Goal: Task Accomplishment & Management: Manage account settings

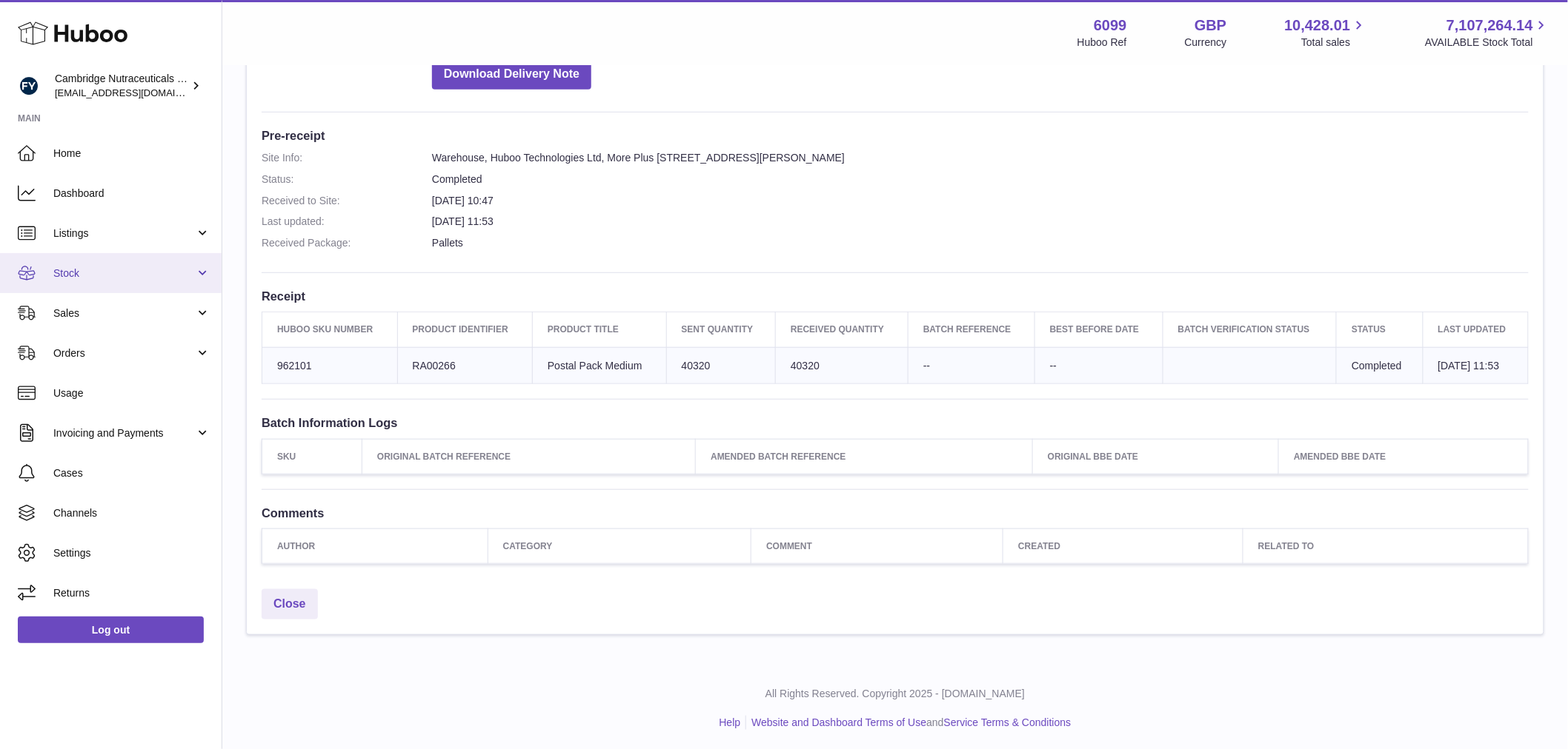
click at [117, 264] on link "Stock" at bounding box center [110, 273] width 221 height 40
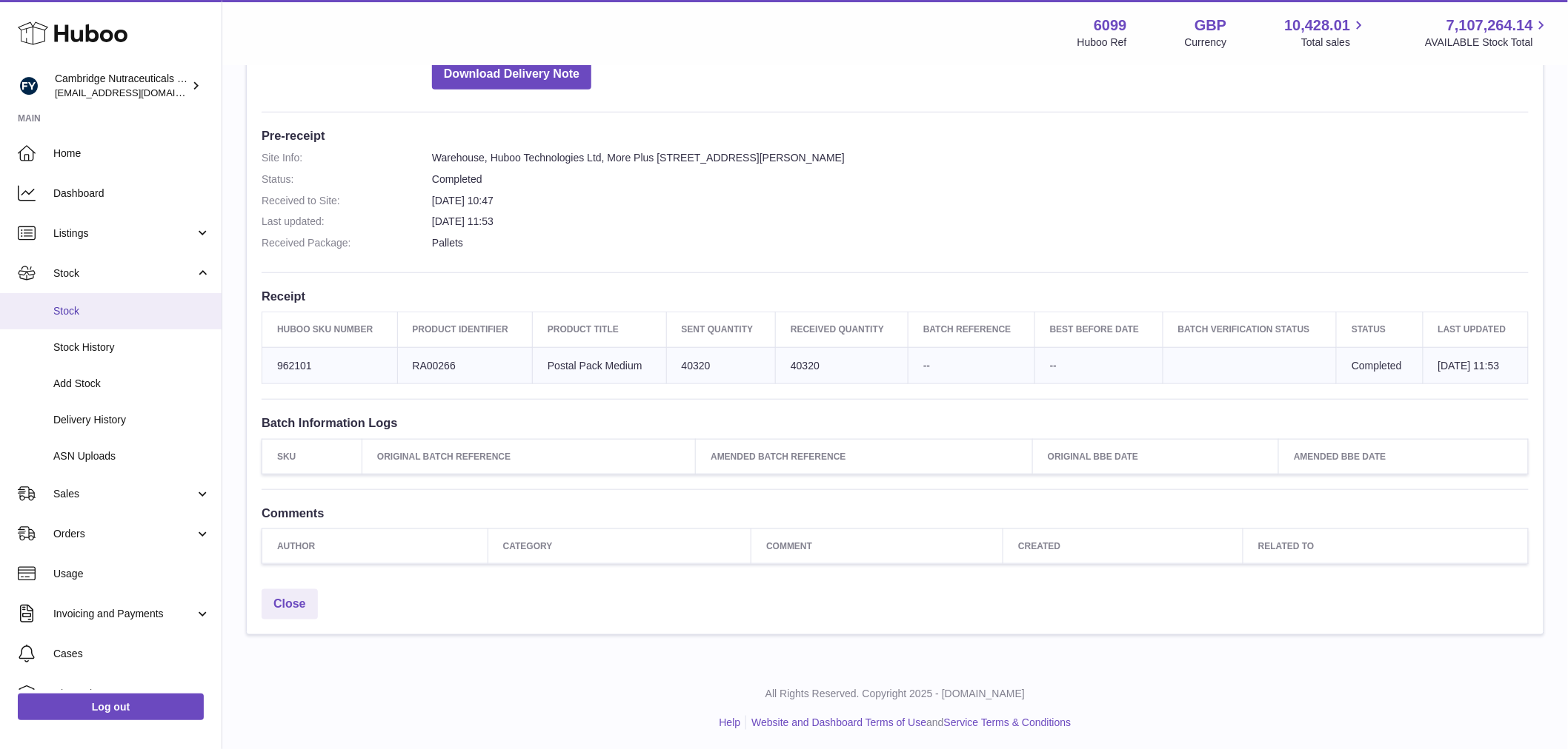
click at [108, 312] on span "Stock" at bounding box center [132, 311] width 157 height 14
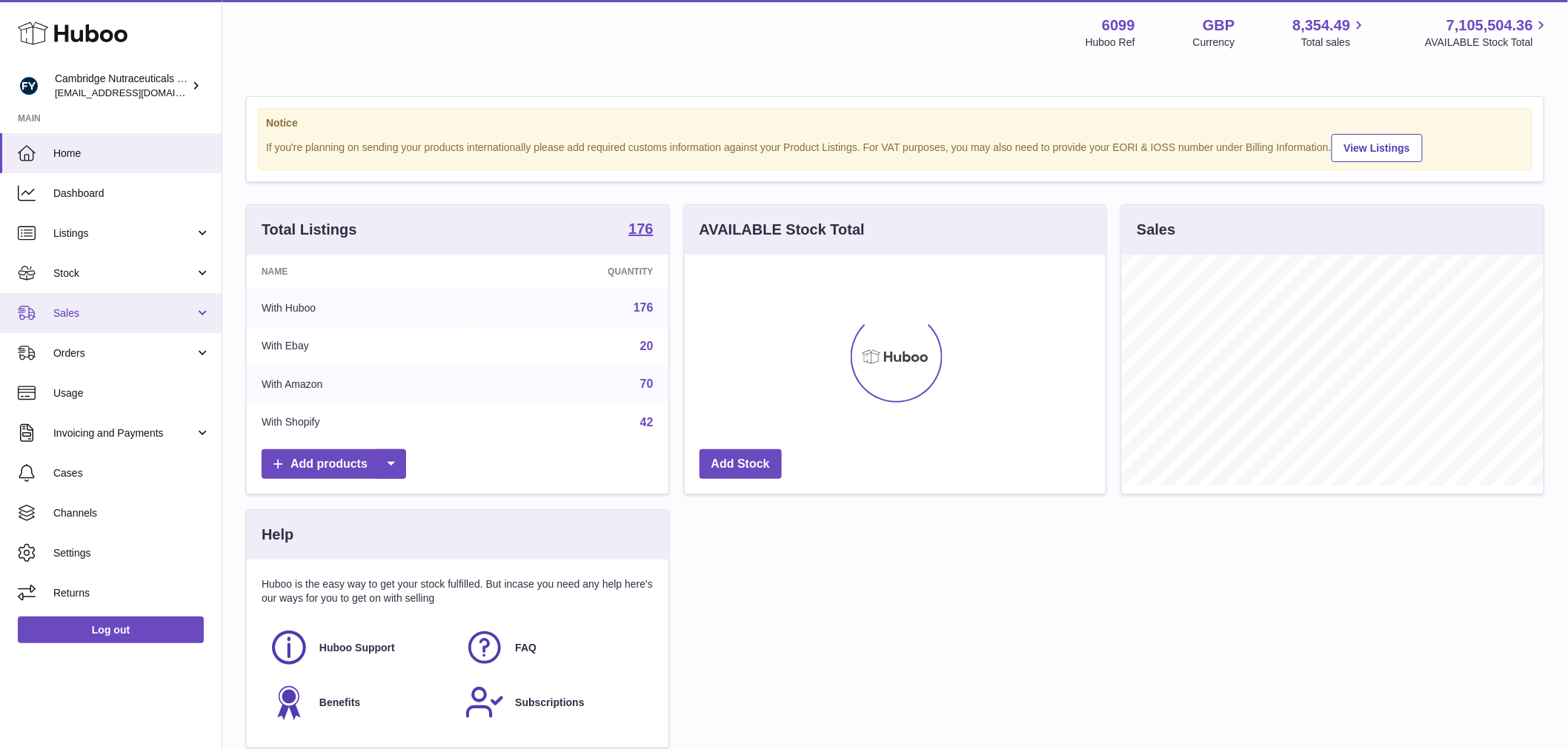
scroll to position [231, 421]
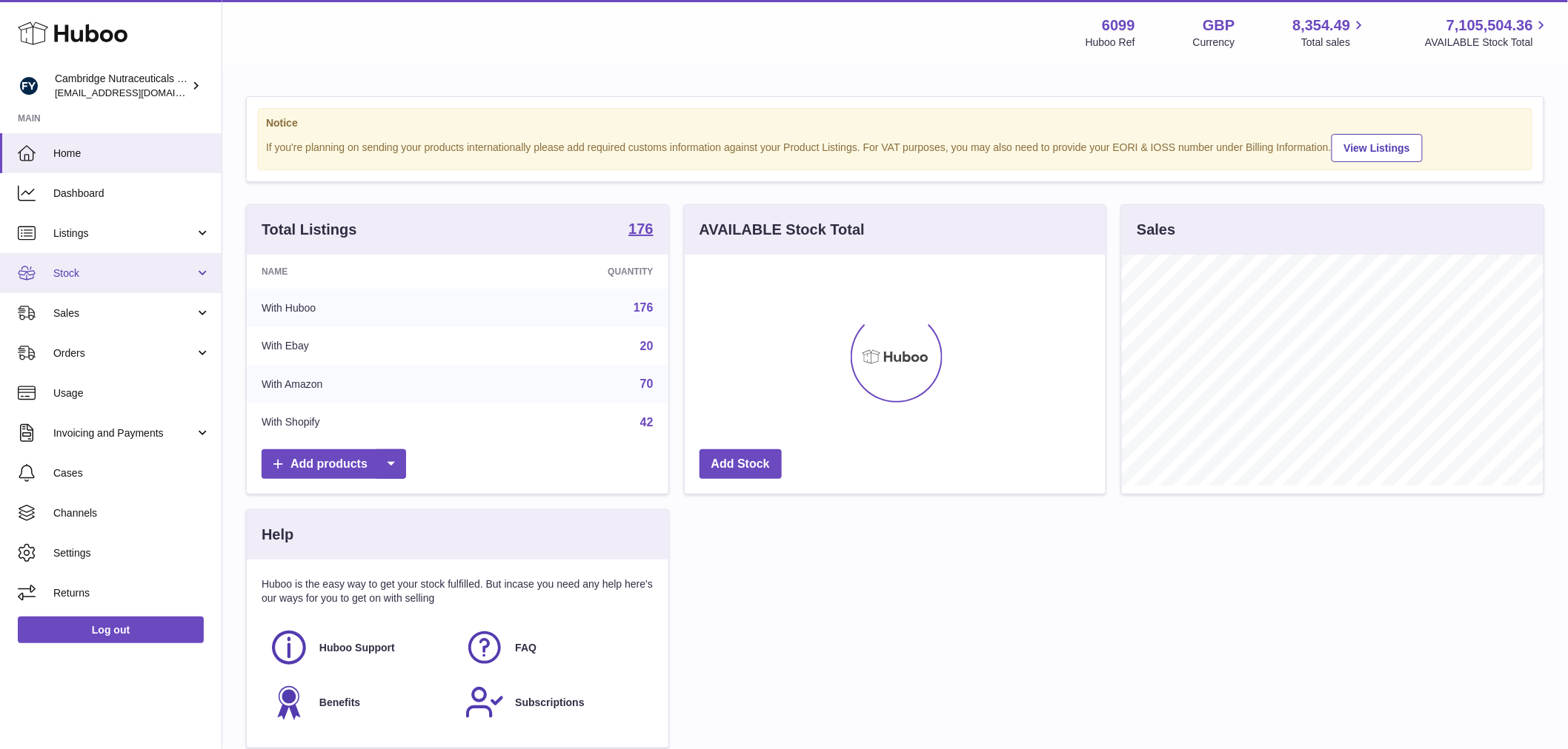
click at [121, 282] on link "Stock" at bounding box center [110, 273] width 221 height 40
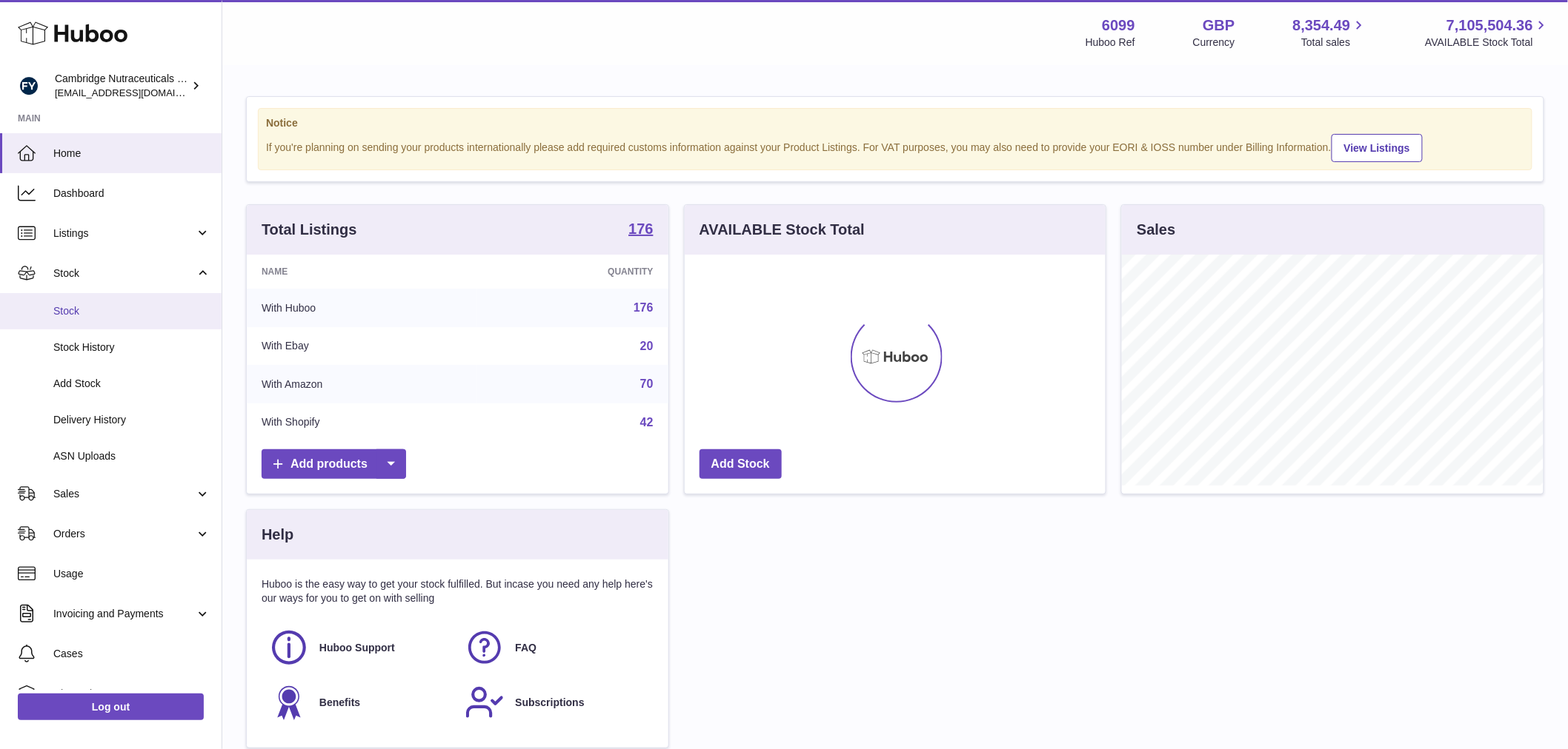
click at [117, 298] on link "Stock" at bounding box center [110, 311] width 221 height 36
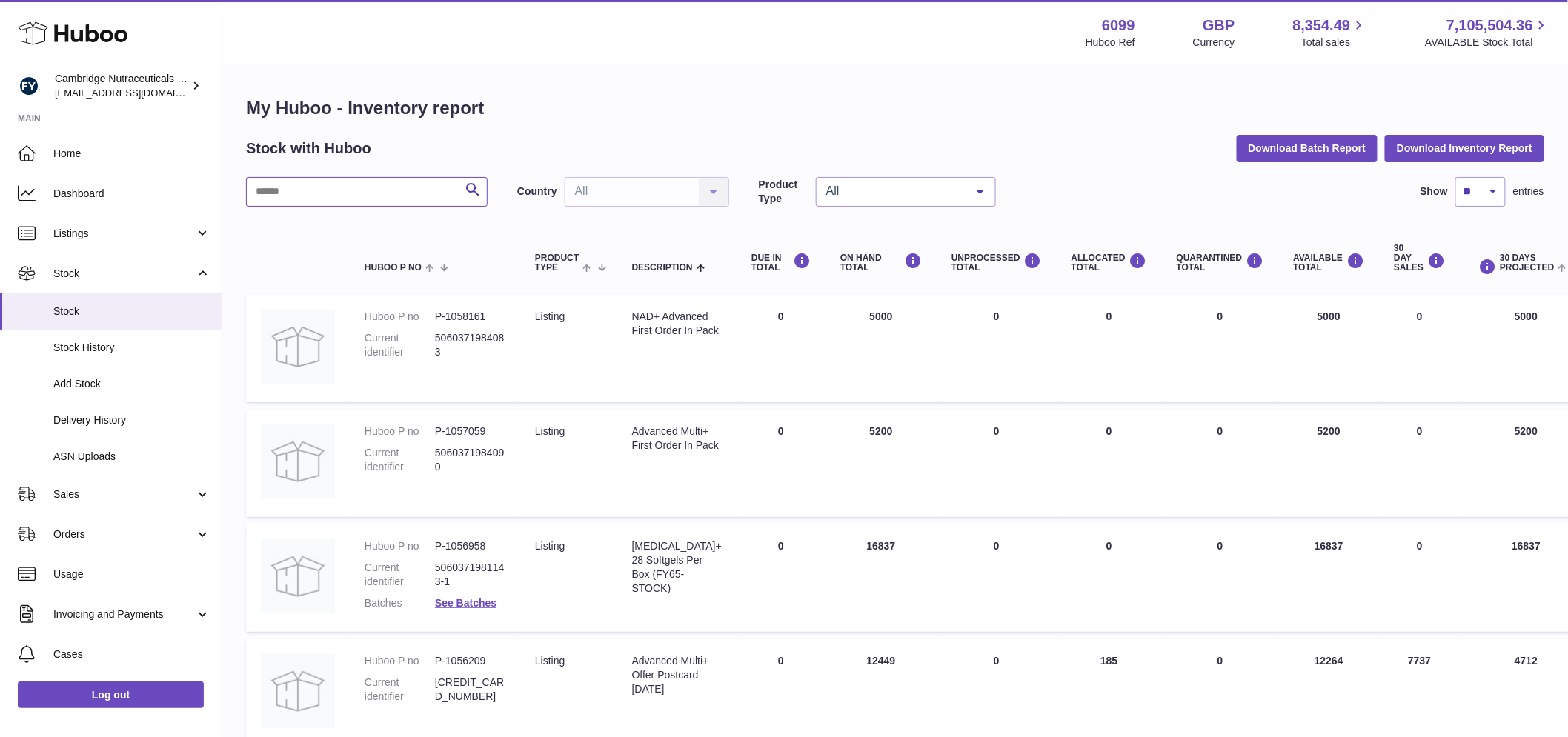
click at [386, 190] on input "text" at bounding box center [367, 192] width 242 height 30
type input "*"
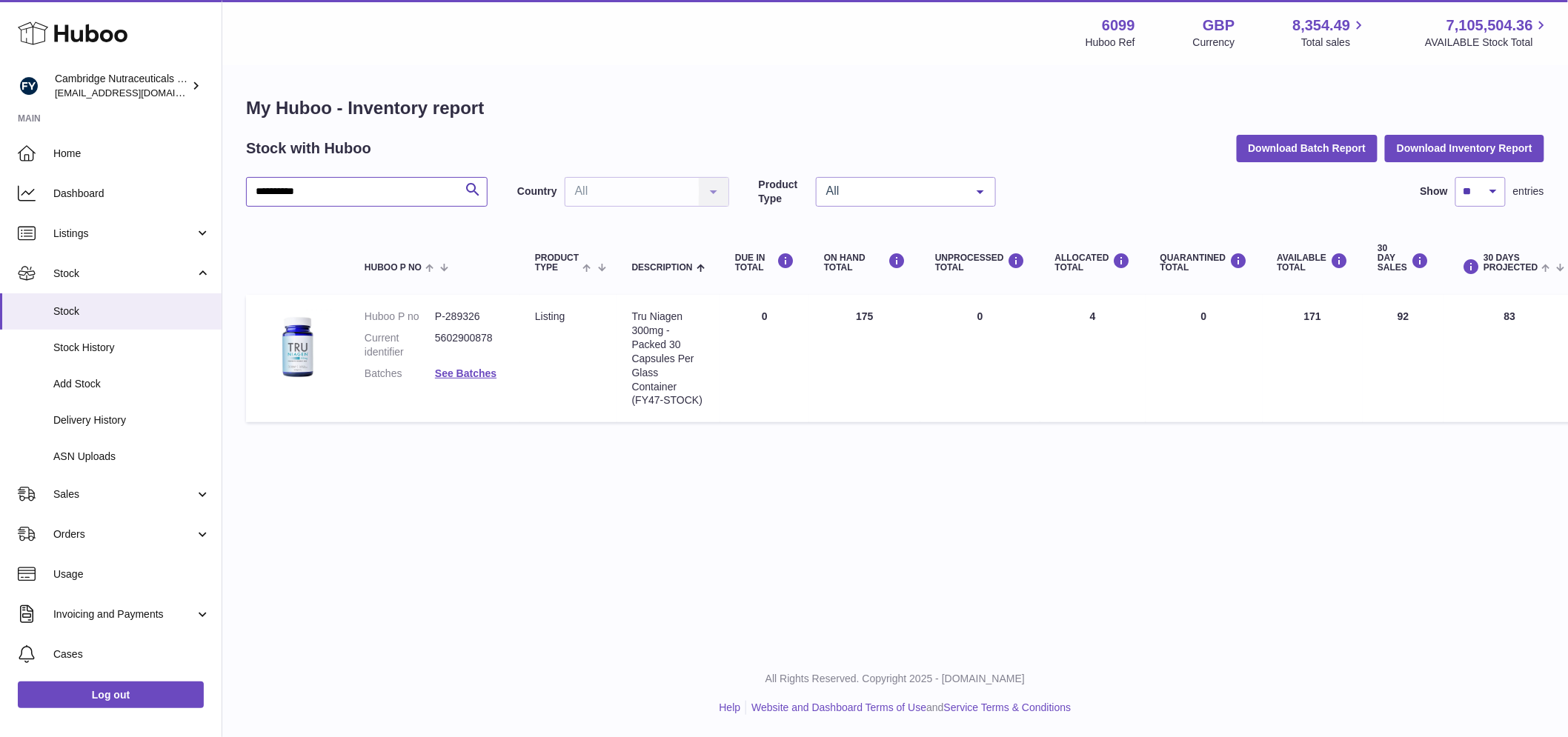
type input "**********"
